Goal: Communication & Community: Answer question/provide support

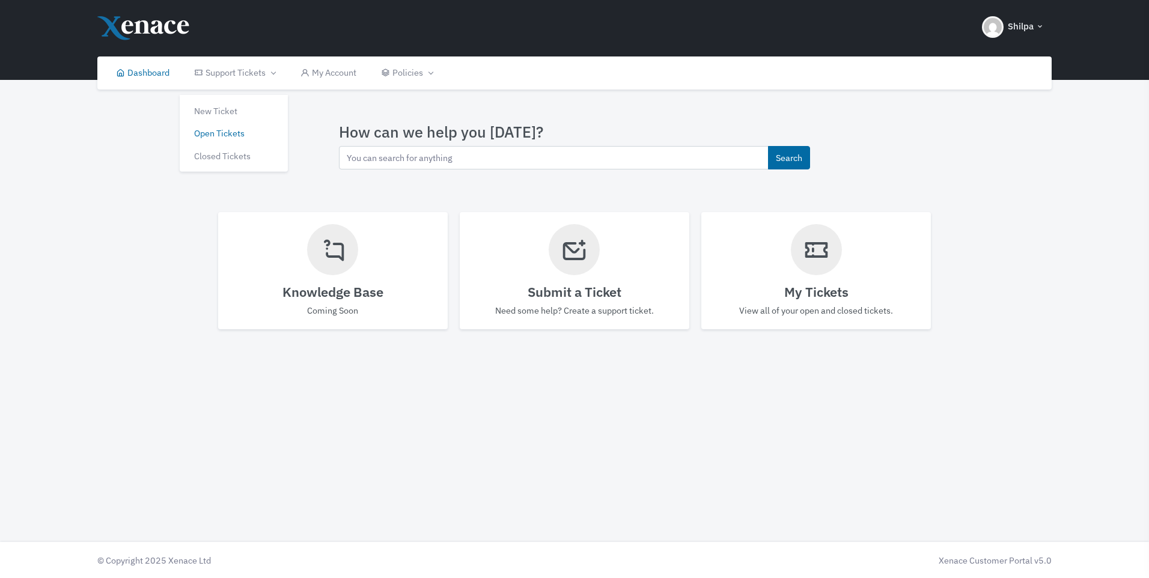
click at [213, 129] on link "Open Tickets" at bounding box center [234, 128] width 108 height 23
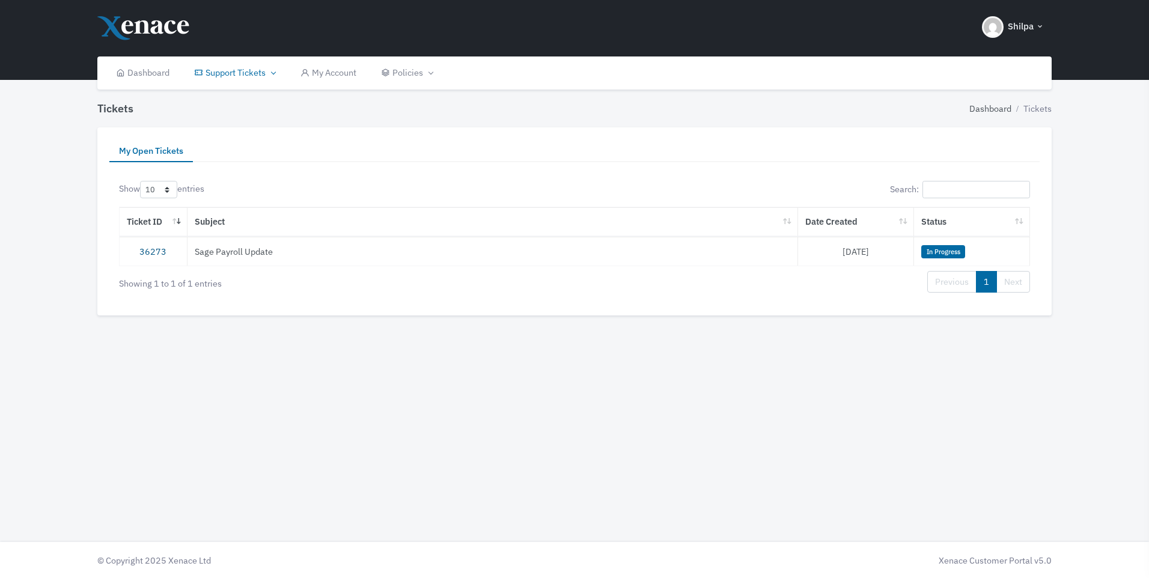
click at [160, 252] on link "36273" at bounding box center [152, 251] width 27 height 11
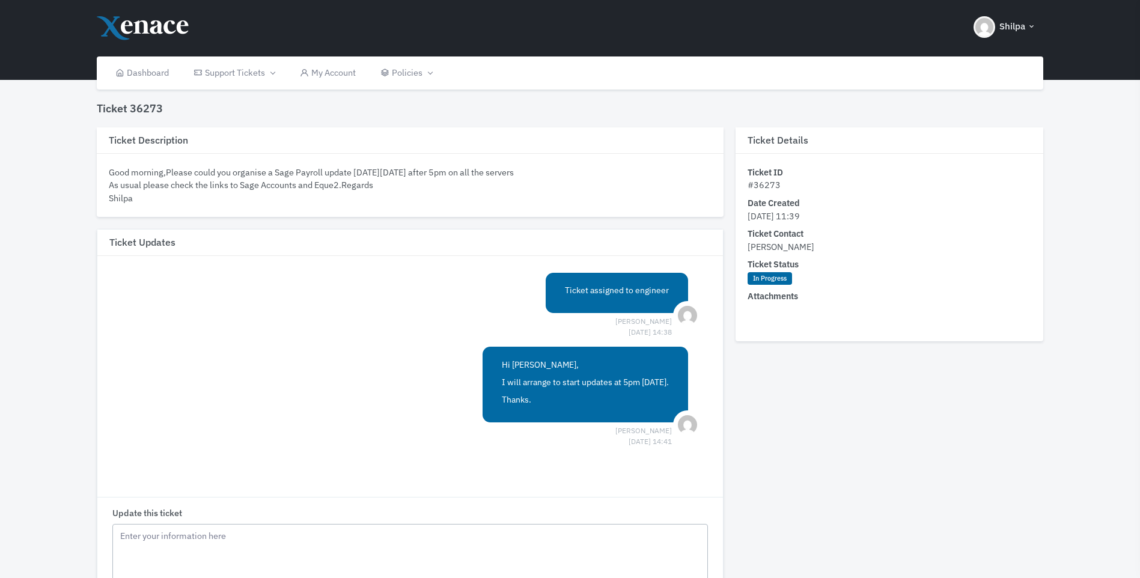
click at [313, 538] on textarea "Update this ticket" at bounding box center [410, 581] width 596 height 114
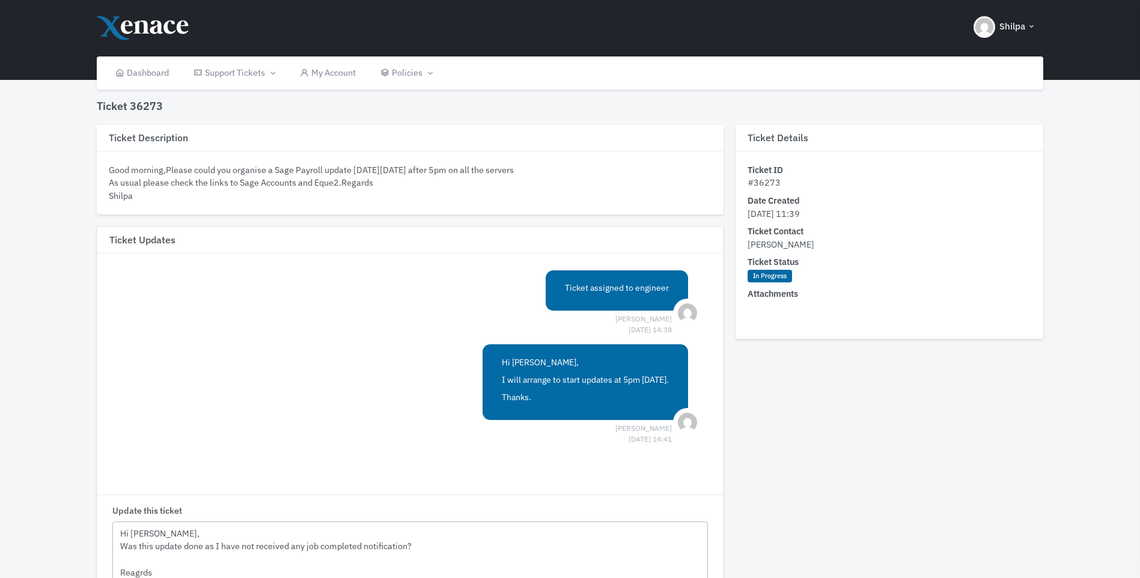
scroll to position [16, 0]
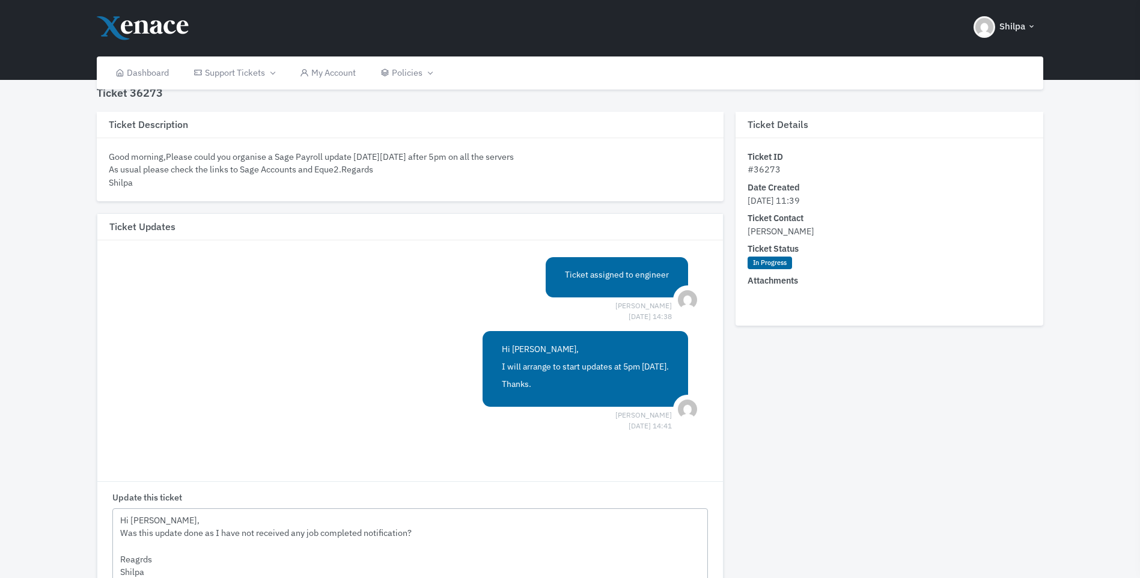
click at [133, 559] on textarea "Hi Nathan, Was this update done as I have not received any job completed notifi…" at bounding box center [410, 565] width 596 height 114
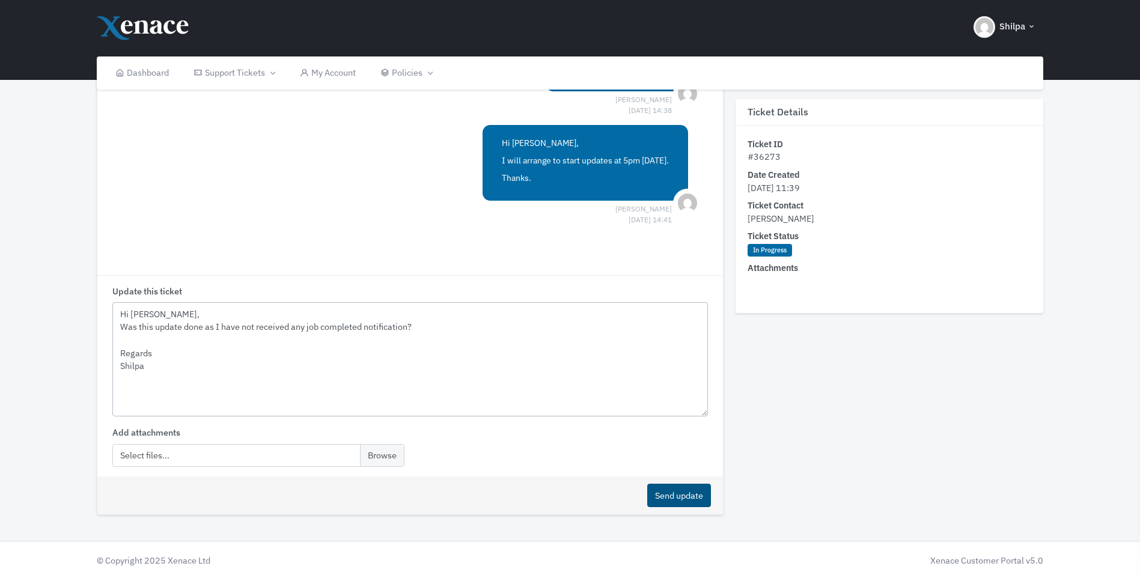
type textarea "Hi Nathan, Was this update done as I have not received any job completed notifi…"
click at [694, 492] on button "Send update" at bounding box center [679, 495] width 64 height 23
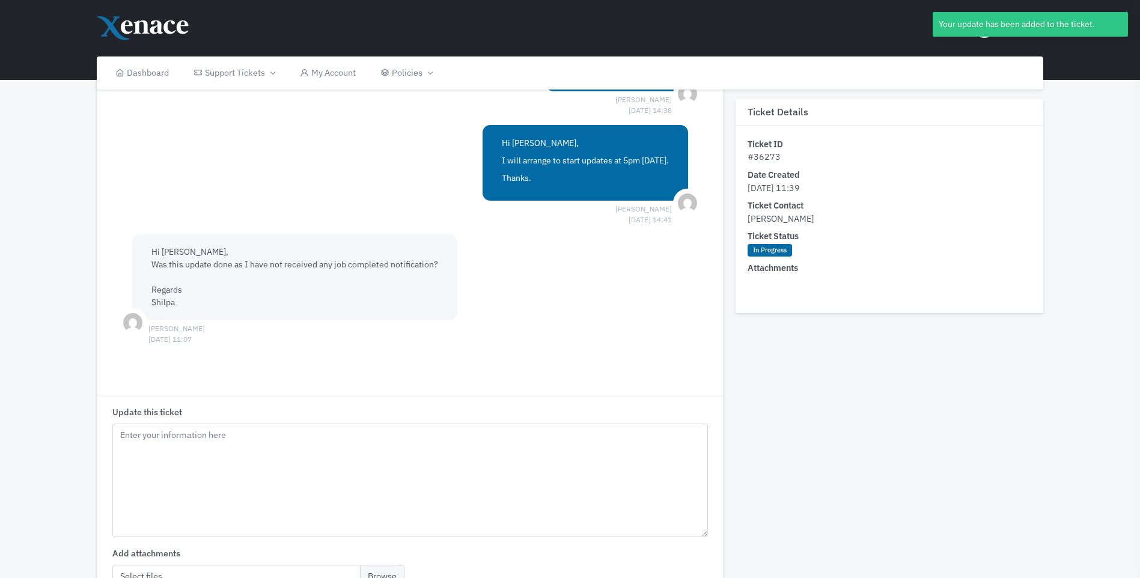
click at [1105, 58] on header "Shilpa My Account Sign out" at bounding box center [570, 40] width 1140 height 80
click at [983, 37] on div "Your update has been added to the ticket." at bounding box center [1029, 29] width 195 height 34
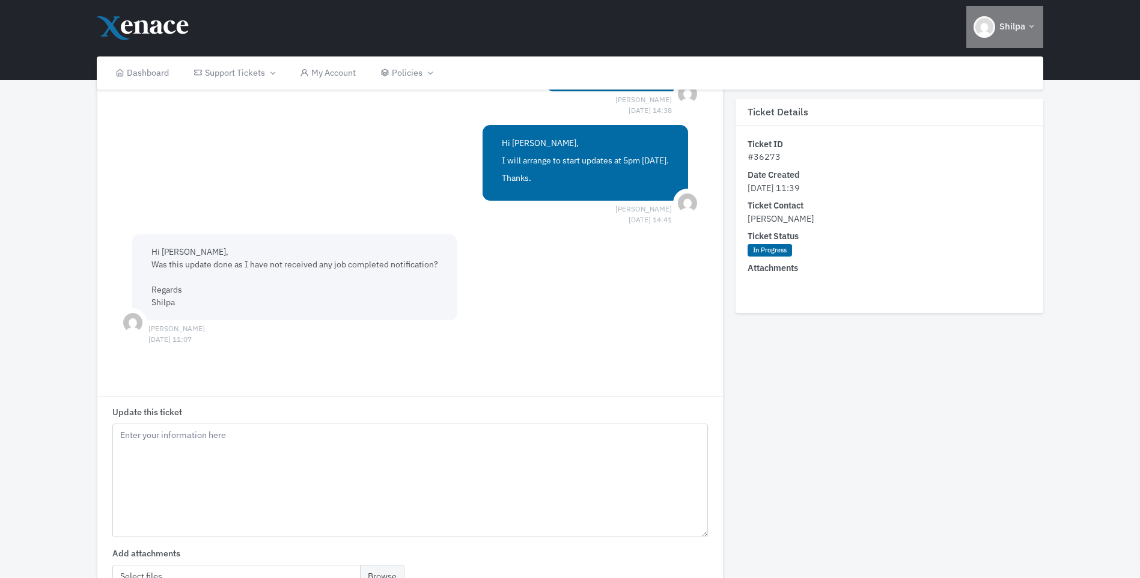
click at [1016, 22] on span "Shilpa" at bounding box center [1012, 27] width 26 height 14
click at [1007, 85] on span "Sign out" at bounding box center [991, 86] width 31 height 11
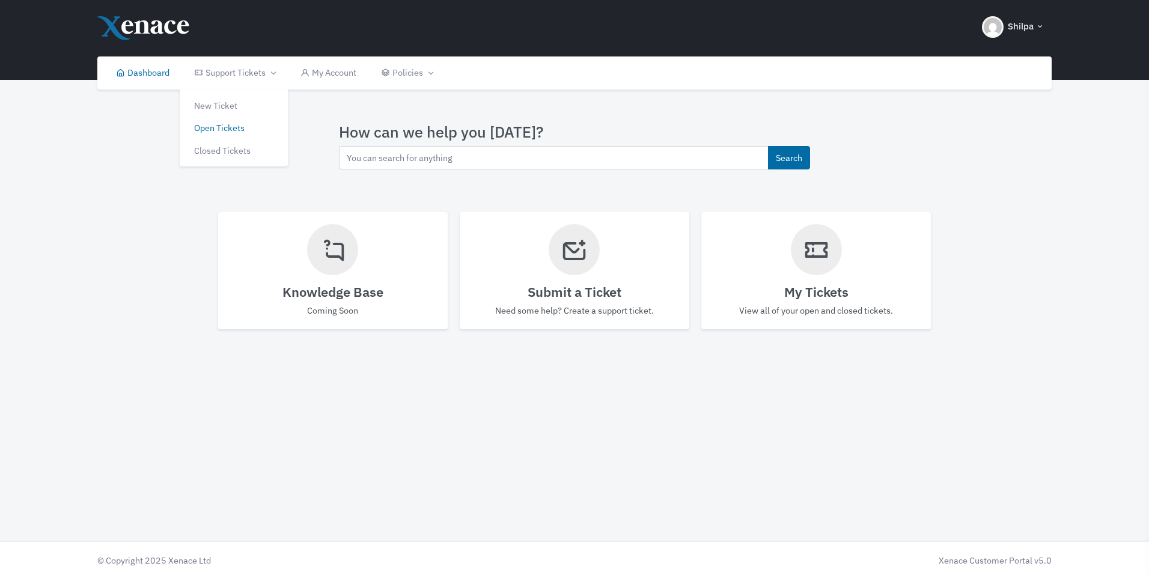
click at [211, 132] on link "Open Tickets" at bounding box center [234, 128] width 108 height 23
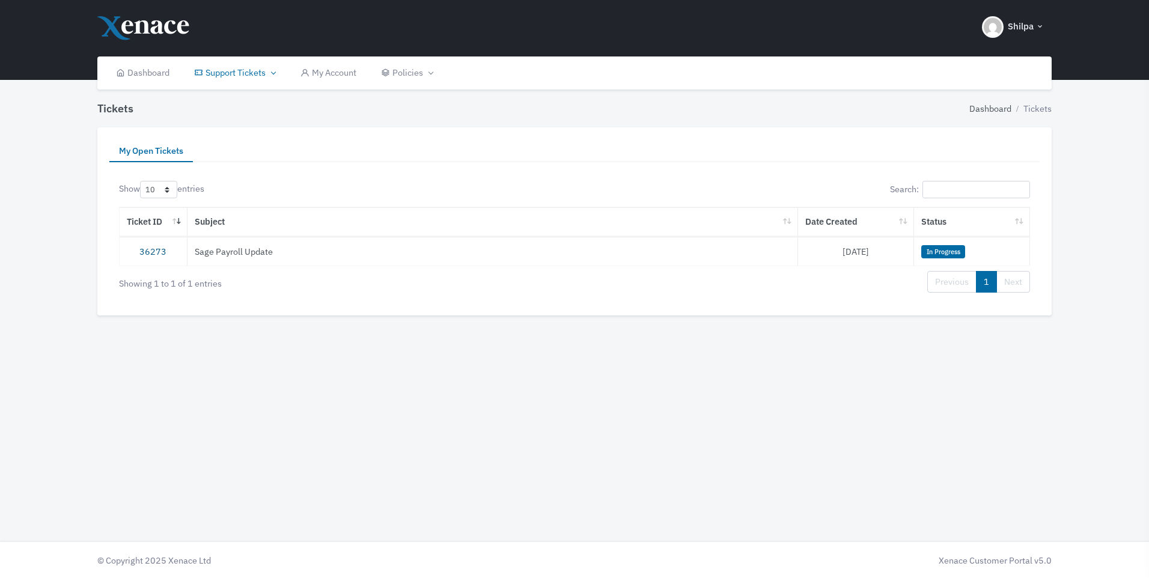
click at [161, 247] on link "36273" at bounding box center [152, 251] width 27 height 11
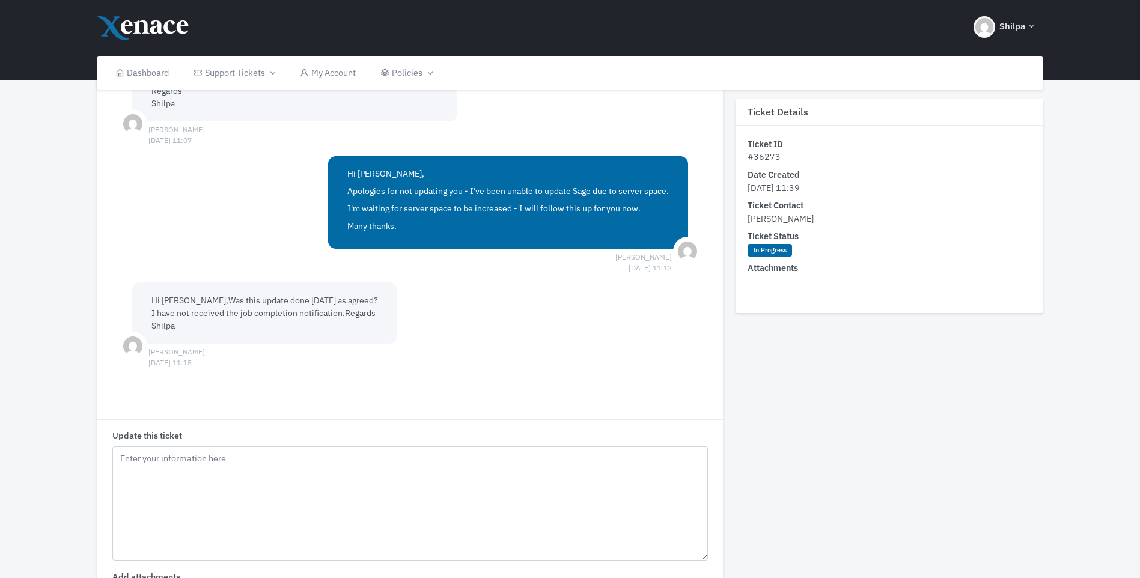
scroll to position [481, 0]
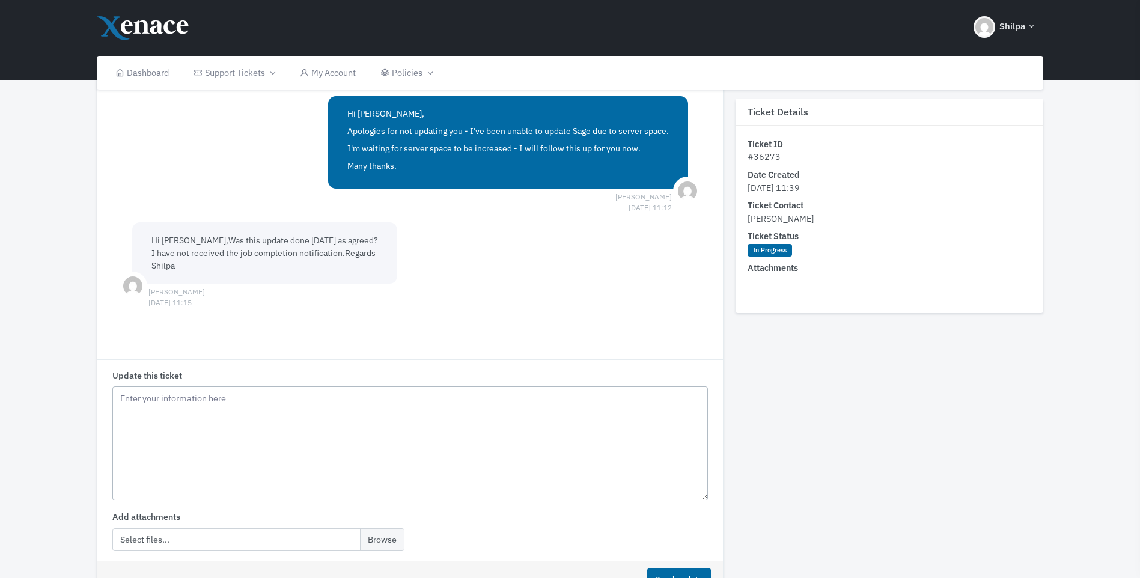
click at [418, 410] on textarea "Update this ticket" at bounding box center [410, 443] width 596 height 114
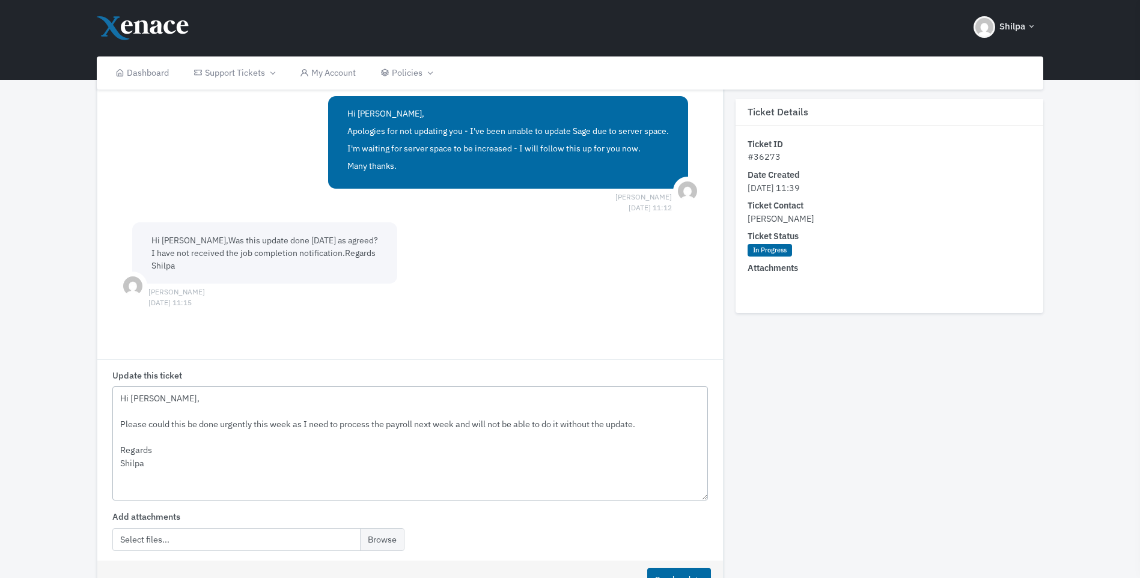
click at [650, 419] on textarea "Hi [PERSON_NAME], Please could this be done urgently this week as I need to pro…" at bounding box center [410, 443] width 596 height 114
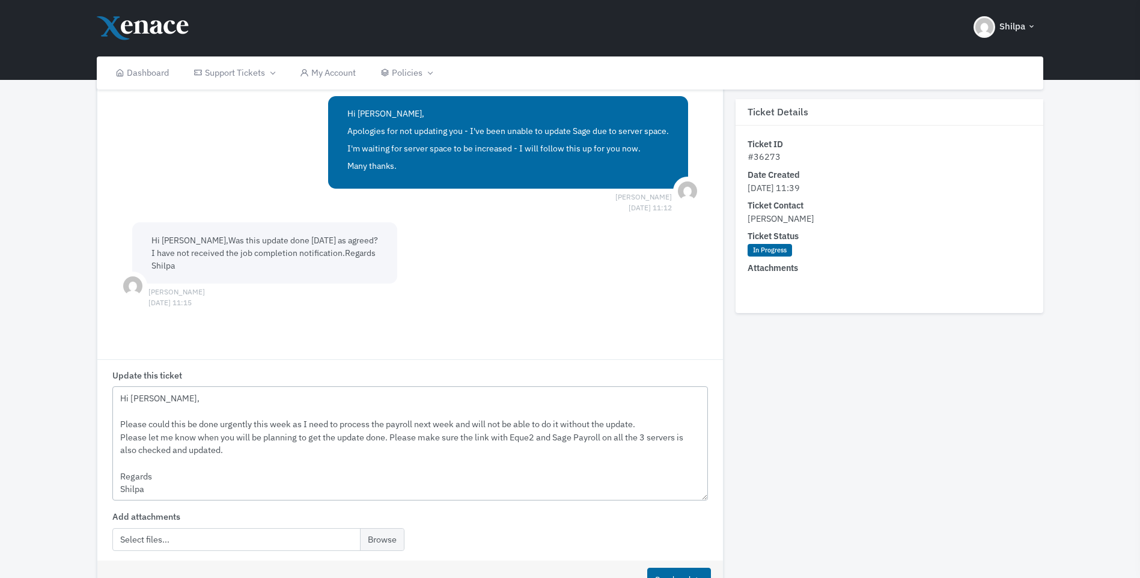
scroll to position [565, 0]
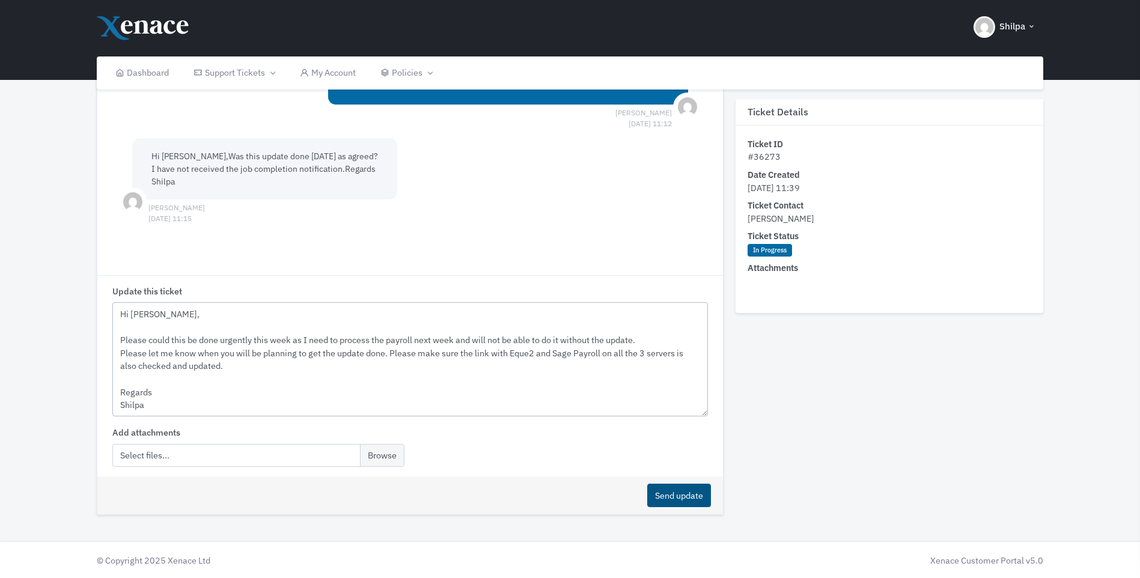
type textarea "Hi [PERSON_NAME], Please could this be done urgently this week as I need to pro…"
click at [666, 490] on button "Send update" at bounding box center [679, 495] width 64 height 23
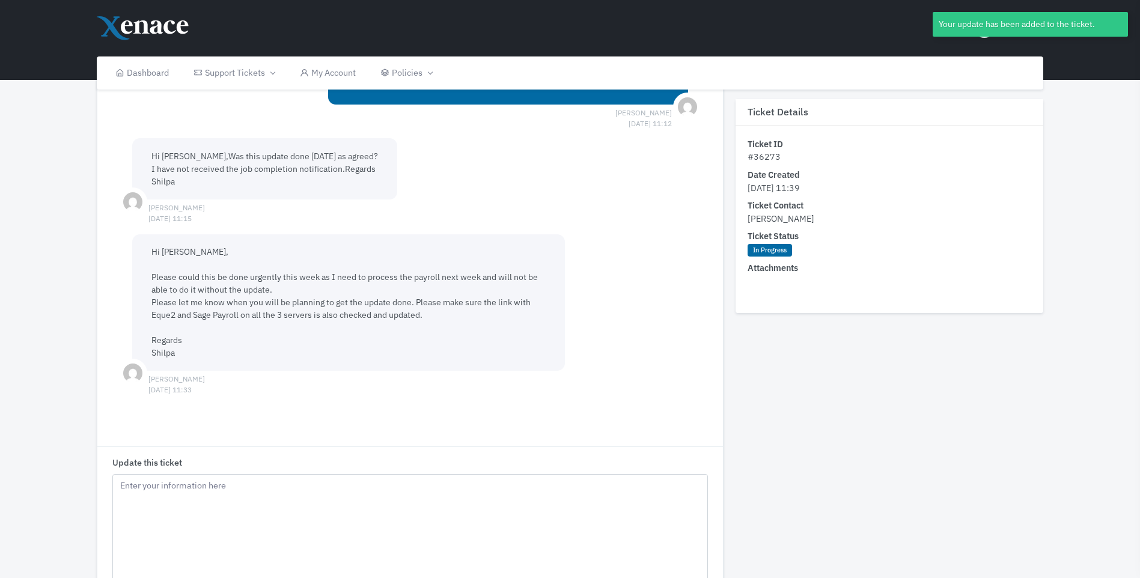
click at [1107, 64] on header "Shilpa My Account Sign out" at bounding box center [570, 40] width 1140 height 80
click at [983, 38] on div "Your update has been added to the ticket." at bounding box center [1029, 29] width 195 height 34
click at [902, 19] on div "Shilpa My Account Sign out" at bounding box center [570, 21] width 958 height 42
click at [1023, 30] on span "Shilpa" at bounding box center [1012, 27] width 26 height 14
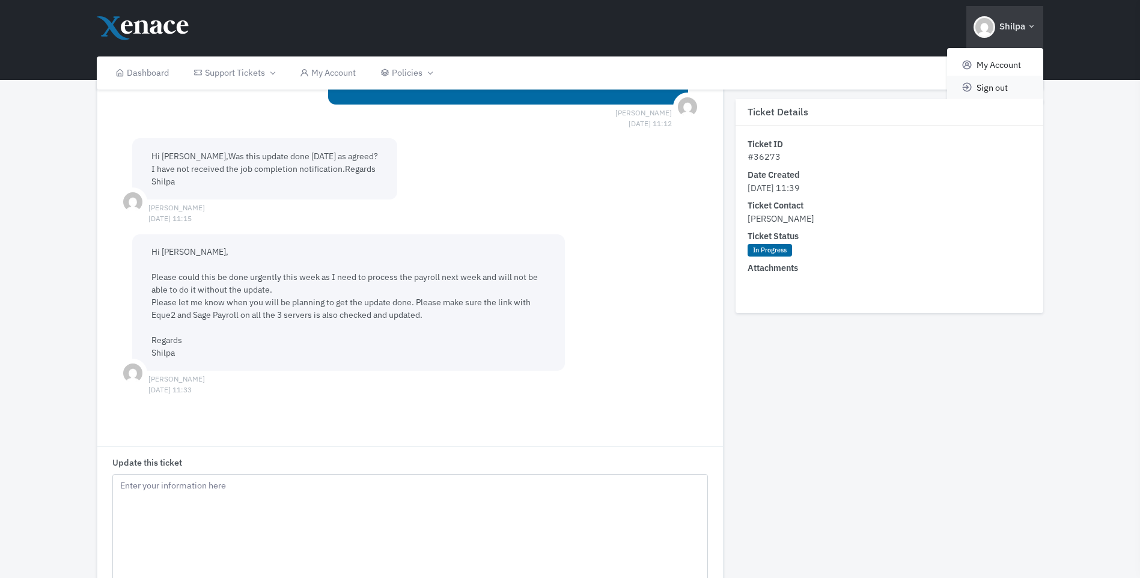
click at [986, 88] on span "Sign out" at bounding box center [991, 86] width 31 height 11
